Goal: Transaction & Acquisition: Purchase product/service

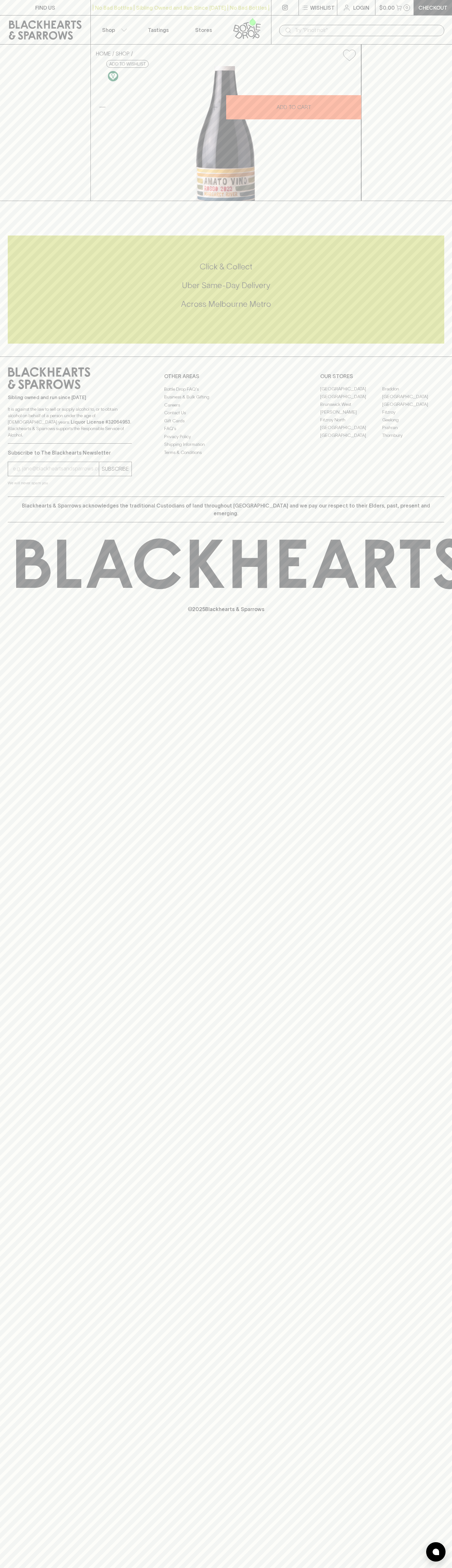
click at [431, 16] on div "​" at bounding box center [361, 30] width 181 height 29
click at [429, 1526] on div "FIND US | No Bad Bottles | Sibling Owned and Run Since 2006 | No Bad Bottles | …" at bounding box center [226, 784] width 452 height 1568
click at [214, 1567] on html "FIND US | No Bad Bottles | Sibling Owned and Run Since 2006 | No Bad Bottles | …" at bounding box center [226, 784] width 452 height 1568
click at [1, 1239] on div "FIND US | No Bad Bottles | Sibling Owned and Run Since 2006 | No Bad Bottles | …" at bounding box center [226, 784] width 452 height 1568
